Goal: Use online tool/utility: Utilize a website feature to perform a specific function

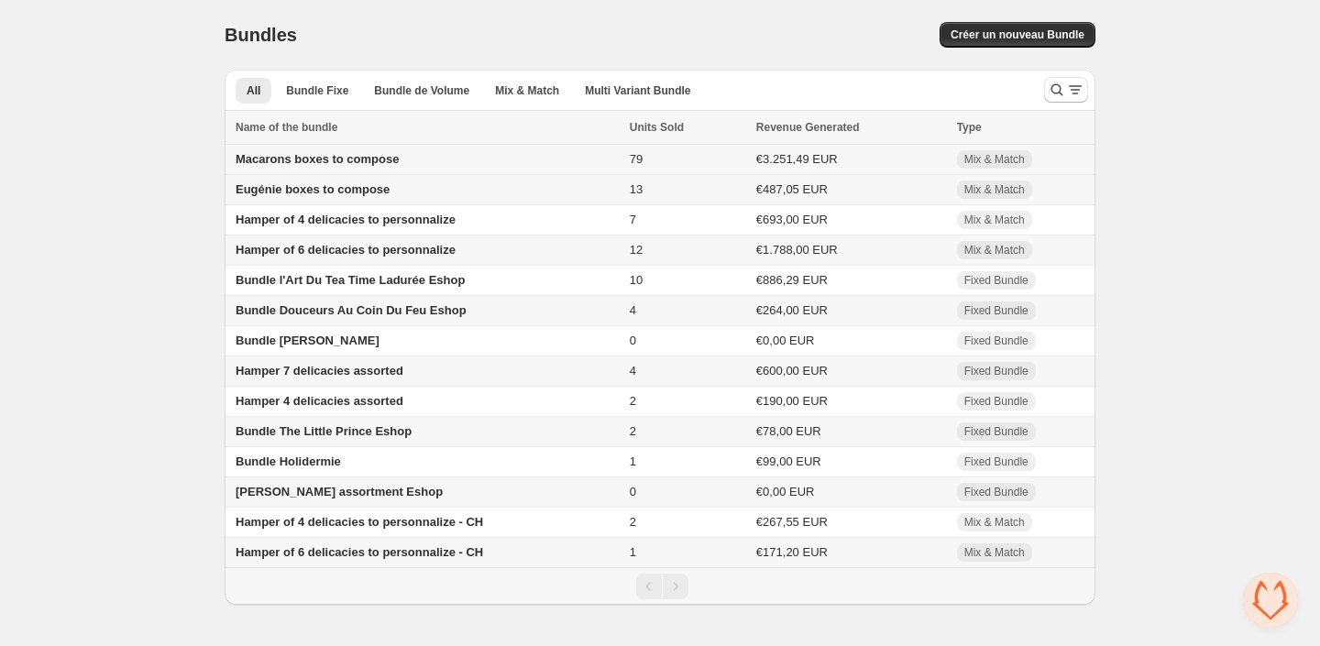
click at [353, 161] on span "Macarons boxes to compose" at bounding box center [317, 159] width 163 height 14
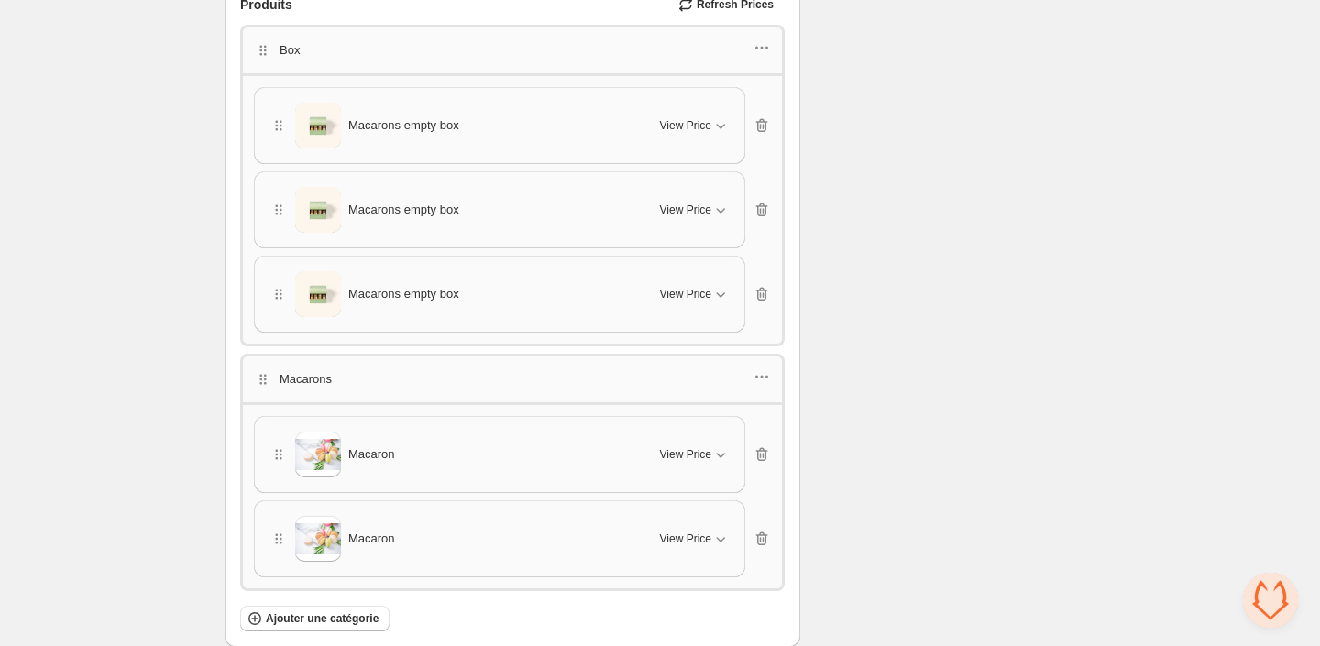
scroll to position [2898, 0]
